Goal: Task Accomplishment & Management: Use online tool/utility

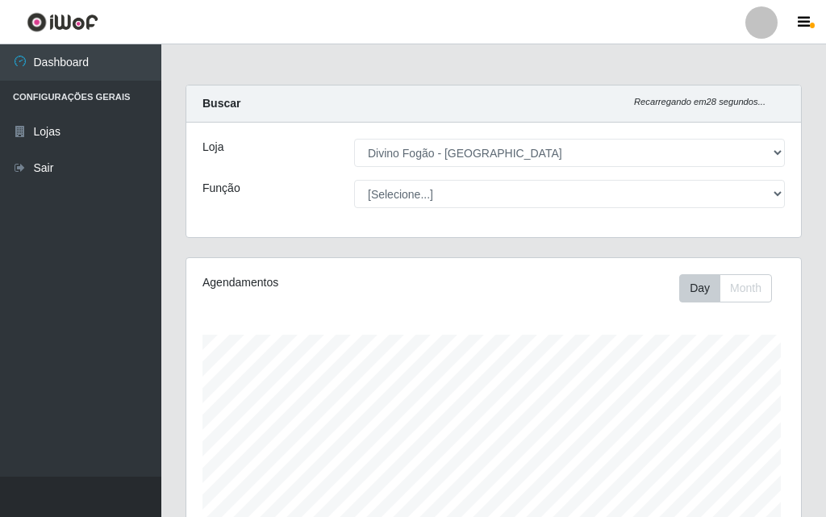
select select "499"
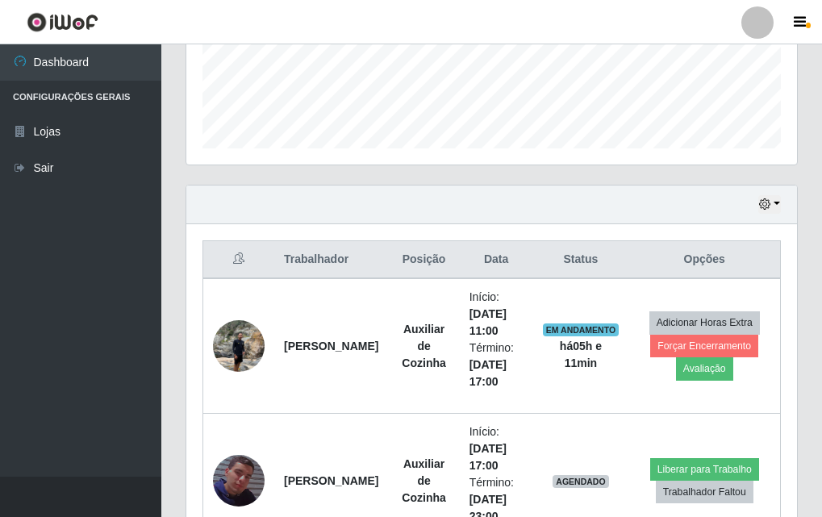
scroll to position [509, 0]
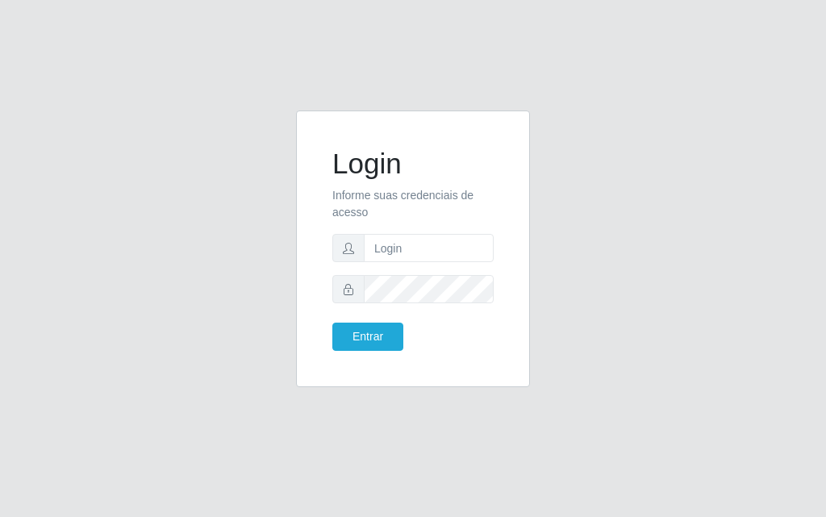
click at [414, 270] on form "Login Informe suas credenciais de acesso Entrar" at bounding box center [412, 249] width 161 height 204
click at [418, 256] on input "text" at bounding box center [429, 248] width 130 height 28
type input "luiz@divinofogao"
click at [332, 322] on button "Entrar" at bounding box center [367, 336] width 71 height 28
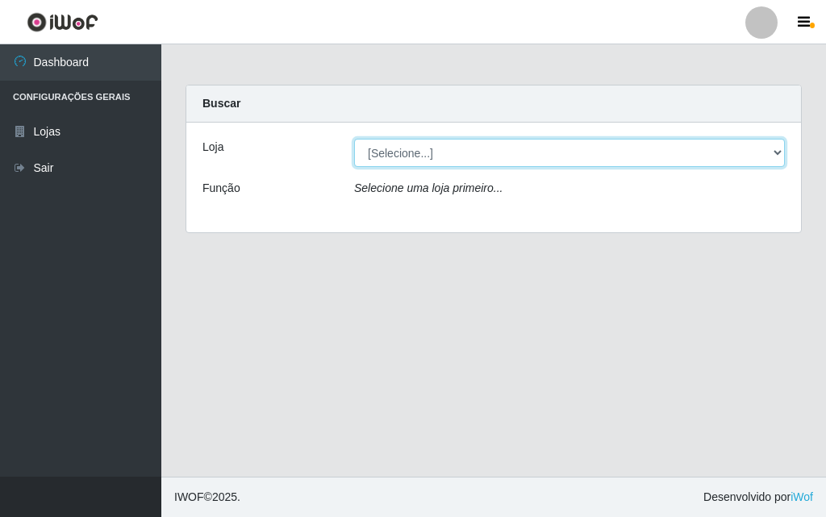
click at [433, 151] on select "[Selecione...] Divino Fogão - Campina Grande" at bounding box center [569, 153] width 431 height 28
select select "499"
click at [354, 139] on select "[Selecione...] Divino Fogão - Campina Grande" at bounding box center [569, 153] width 431 height 28
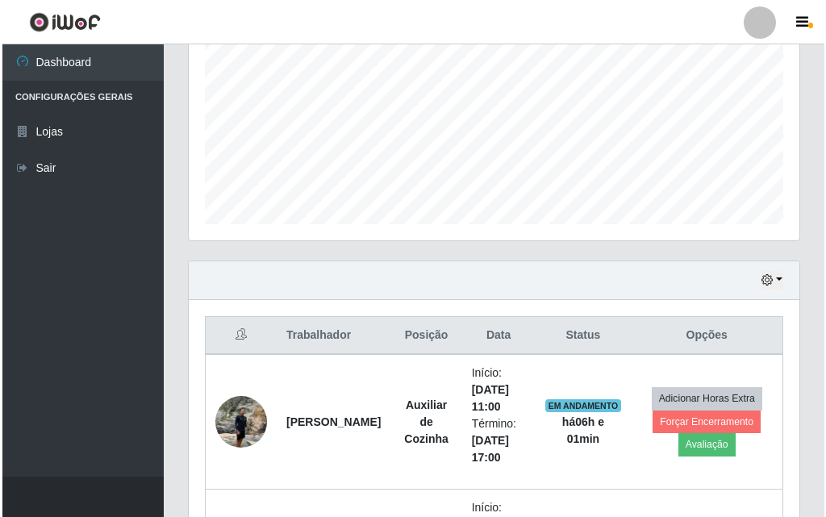
scroll to position [512, 0]
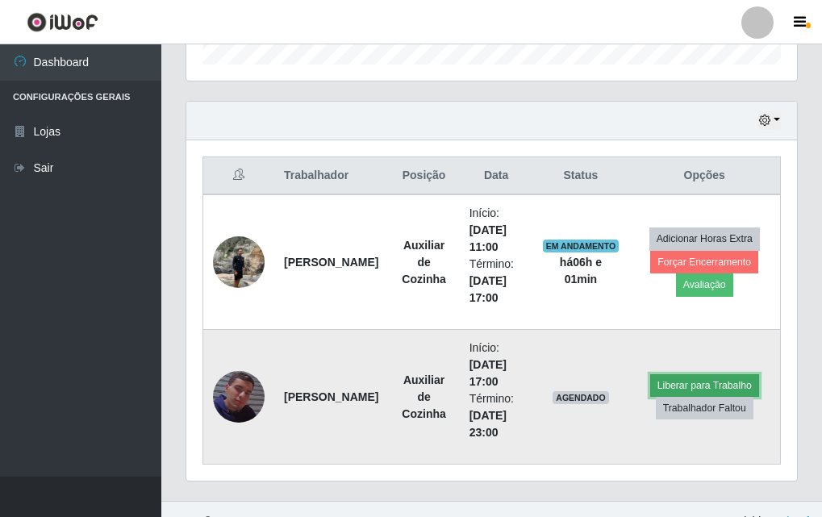
click at [729, 389] on button "Liberar para Trabalho" at bounding box center [704, 385] width 109 height 23
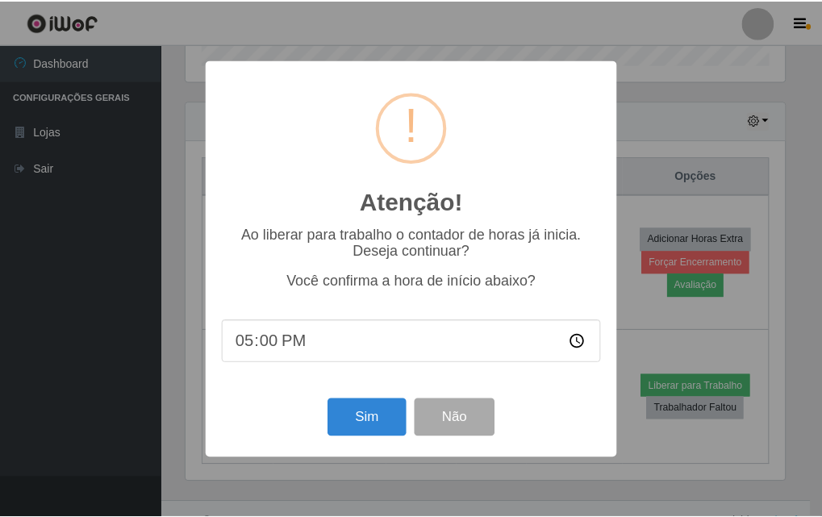
scroll to position [335, 602]
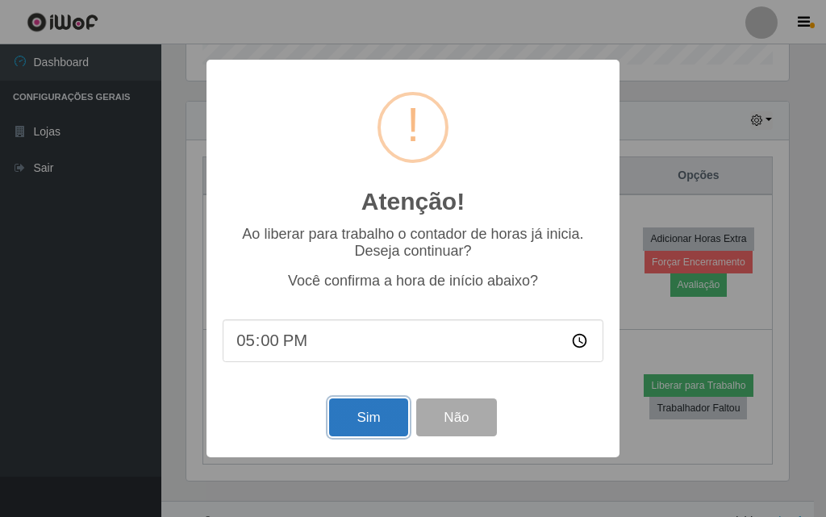
click at [397, 422] on button "Sim" at bounding box center [368, 417] width 78 height 38
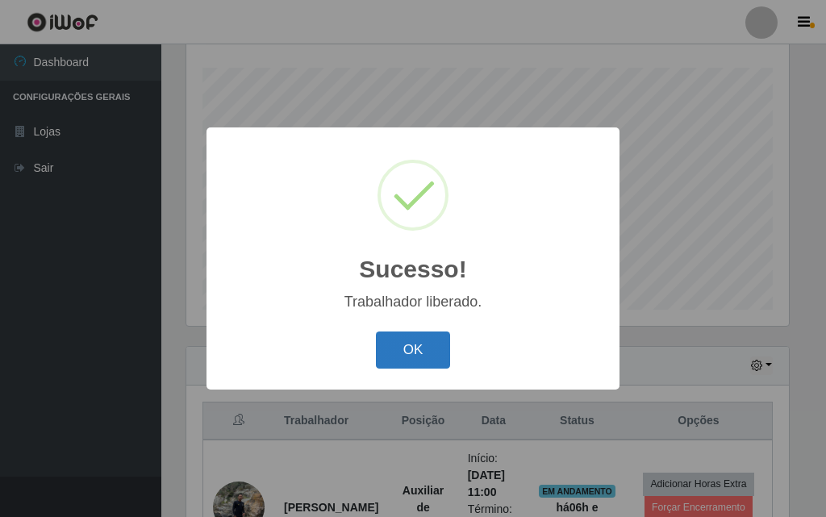
click at [415, 332] on button "OK" at bounding box center [413, 350] width 75 height 38
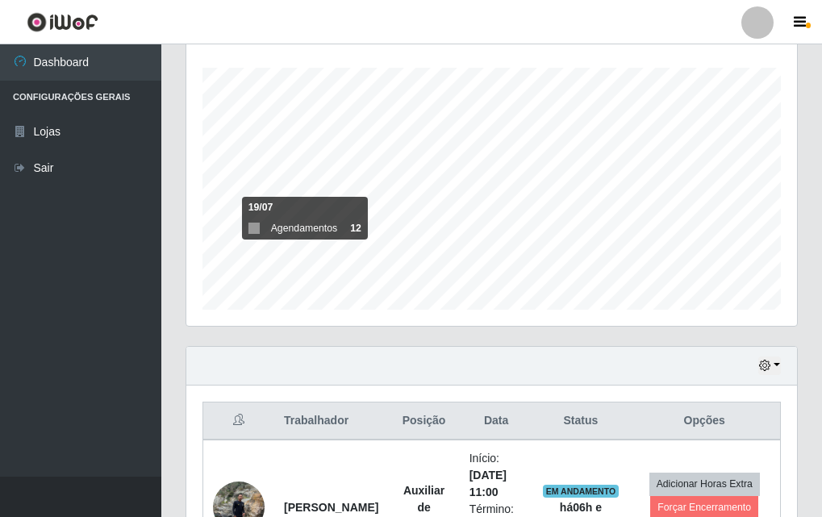
scroll to position [509, 0]
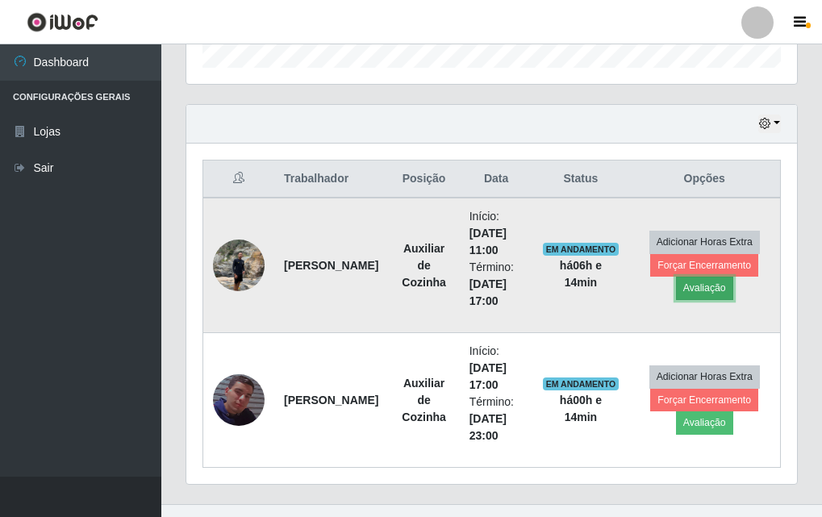
click at [718, 281] on button "Avaliação" at bounding box center [704, 288] width 57 height 23
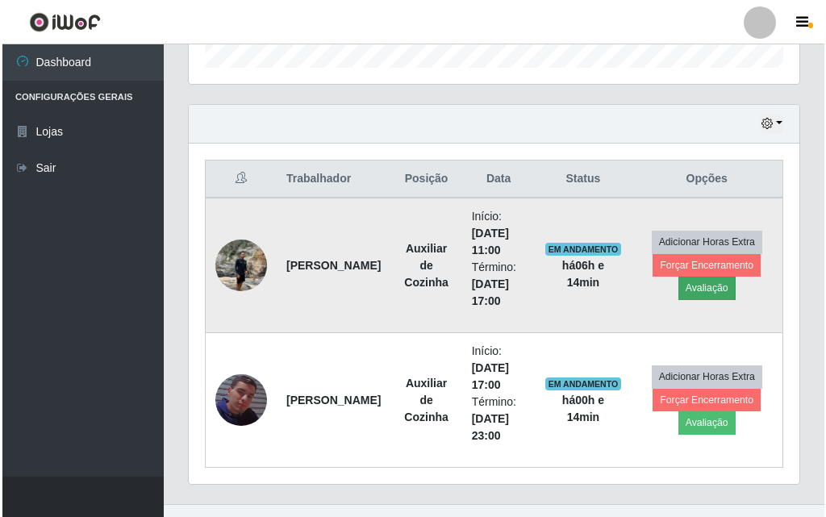
scroll to position [335, 602]
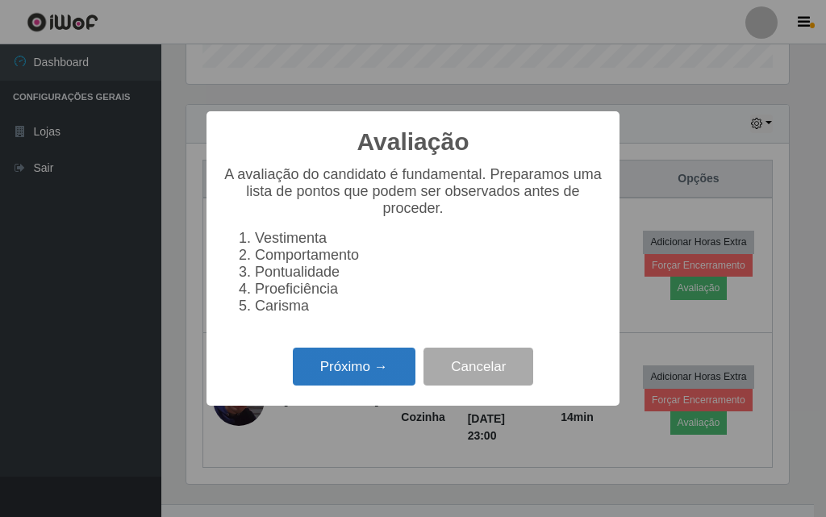
click at [347, 377] on button "Próximo →" at bounding box center [354, 366] width 123 height 38
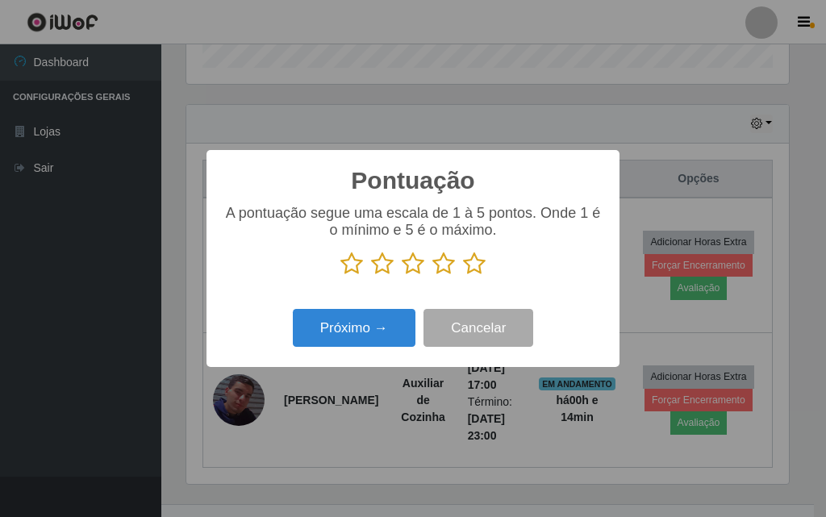
scroll to position [805876, 805609]
click at [472, 265] on icon at bounding box center [474, 264] width 23 height 24
click at [463, 276] on input "radio" at bounding box center [463, 276] width 0 height 0
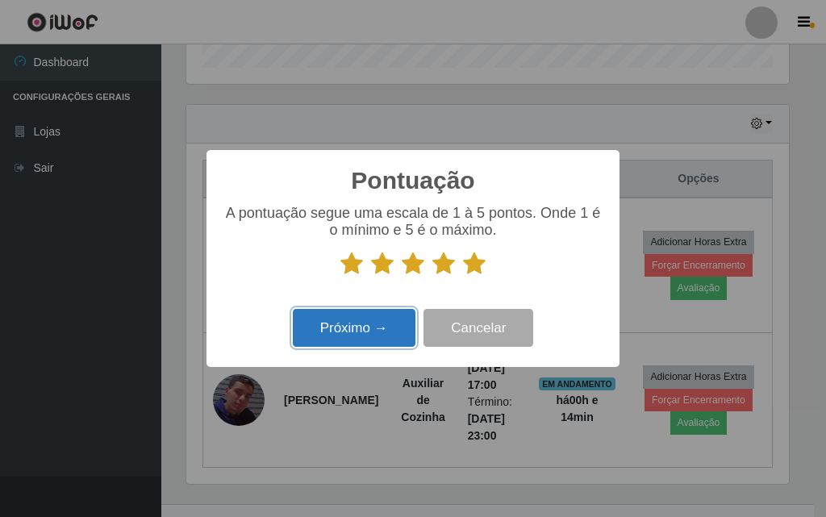
click at [392, 338] on button "Próximo →" at bounding box center [354, 328] width 123 height 38
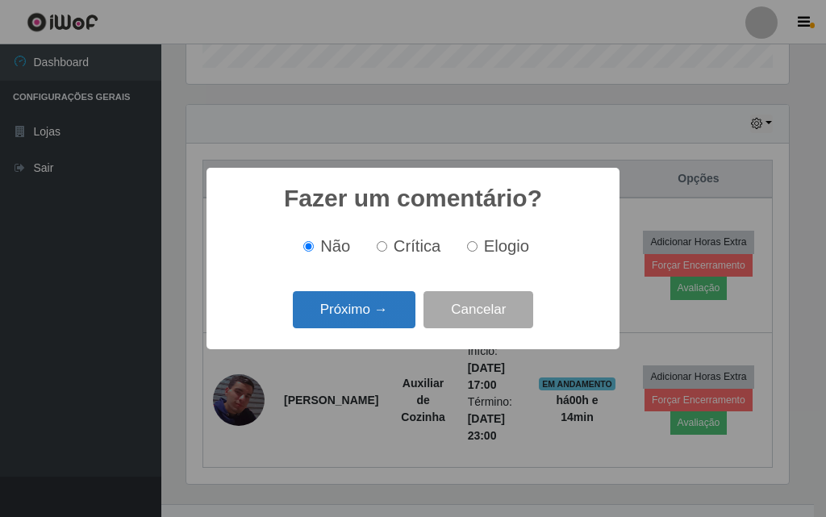
click at [393, 316] on button "Próximo →" at bounding box center [354, 310] width 123 height 38
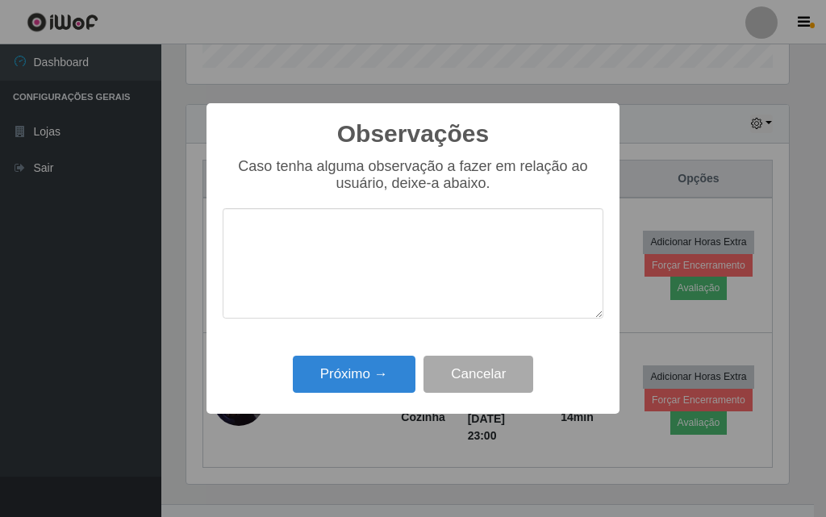
click at [357, 311] on textarea at bounding box center [413, 263] width 381 height 110
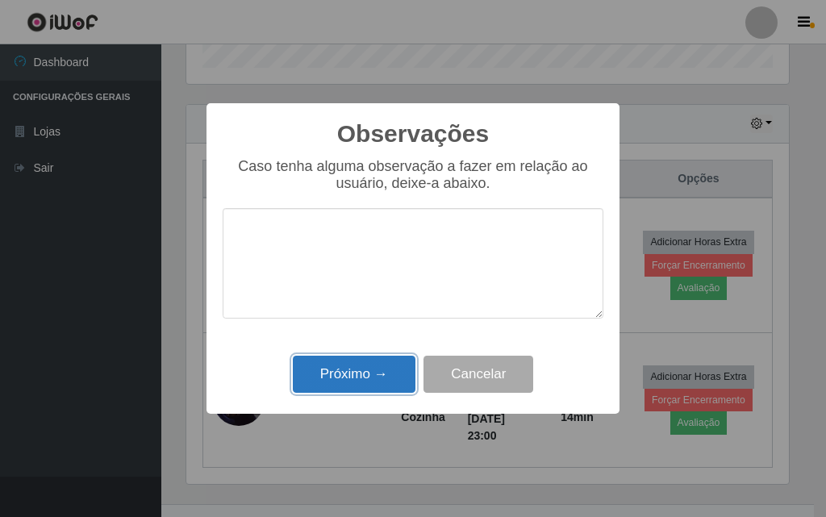
click at [402, 389] on button "Próximo →" at bounding box center [354, 375] width 123 height 38
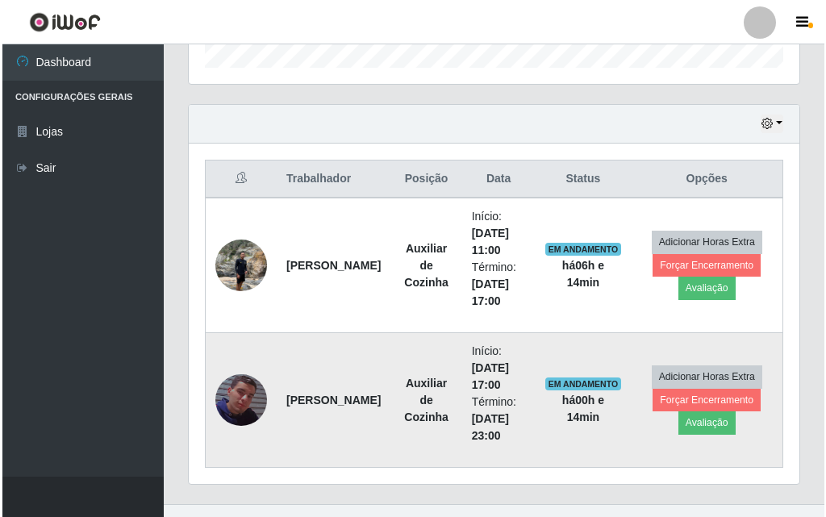
scroll to position [335, 610]
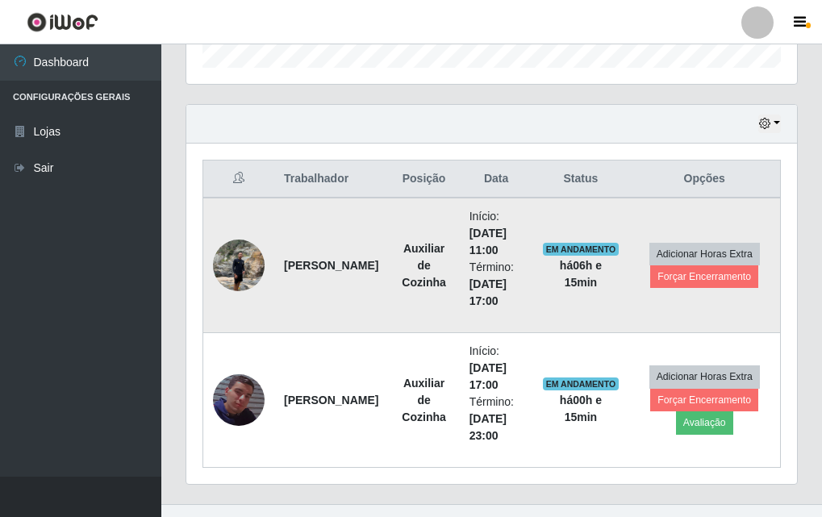
click at [690, 291] on td "Adicionar Horas Extra Forçar Encerramento" at bounding box center [704, 265] width 152 height 135
click at [690, 280] on button "Forçar Encerramento" at bounding box center [704, 276] width 108 height 23
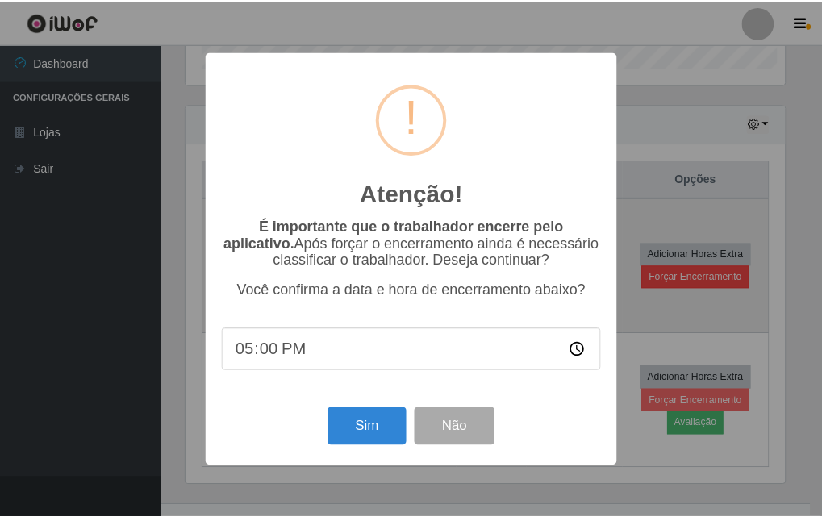
scroll to position [335, 602]
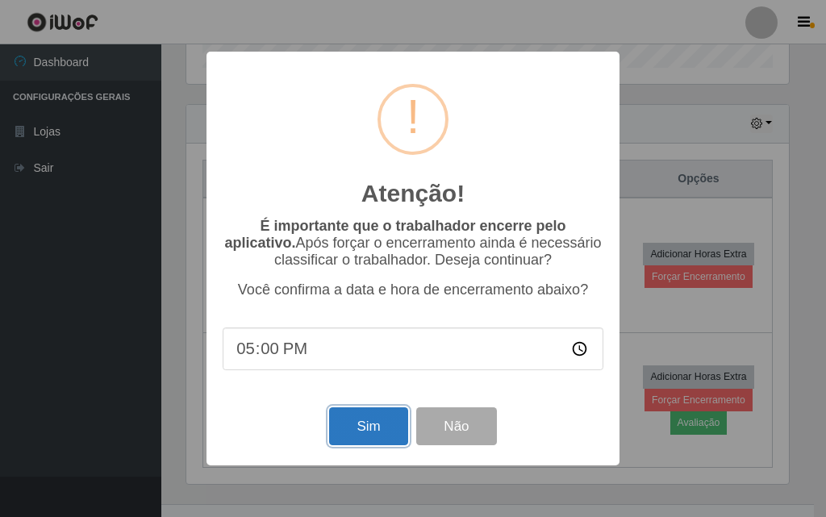
click at [389, 437] on button "Sim" at bounding box center [368, 426] width 78 height 38
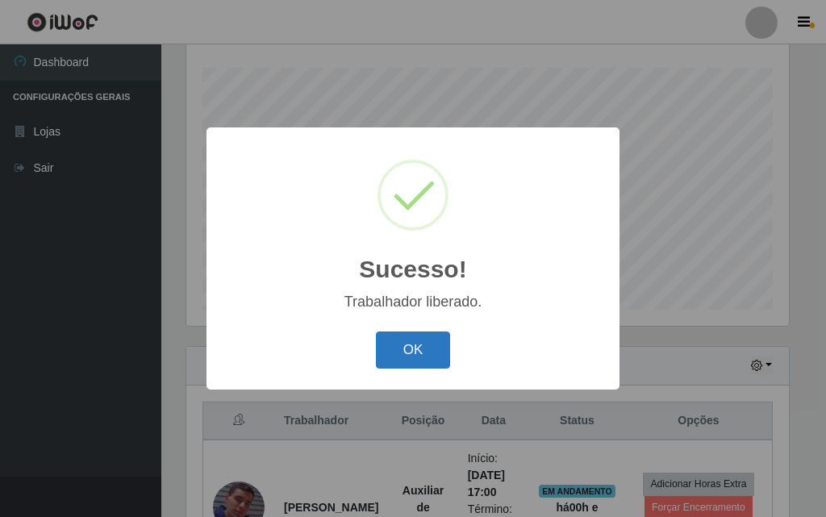
click at [410, 351] on button "OK" at bounding box center [413, 350] width 75 height 38
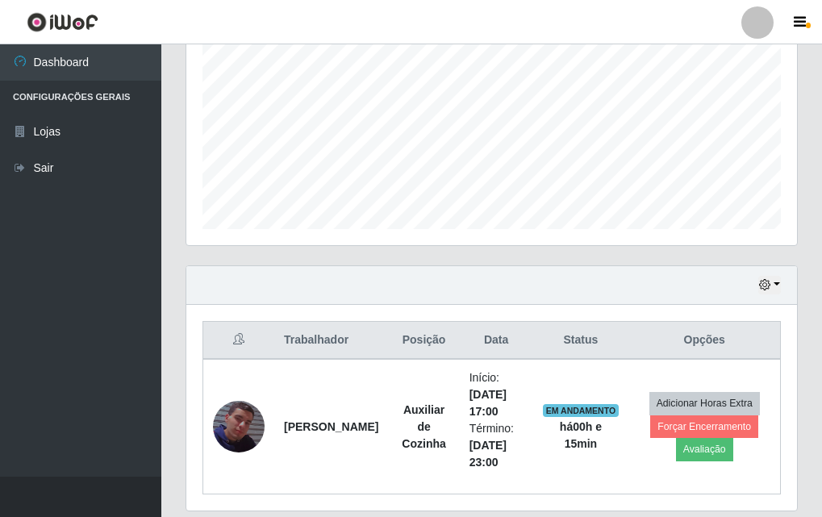
scroll to position [401, 0]
